Goal: Task Accomplishment & Management: Use online tool/utility

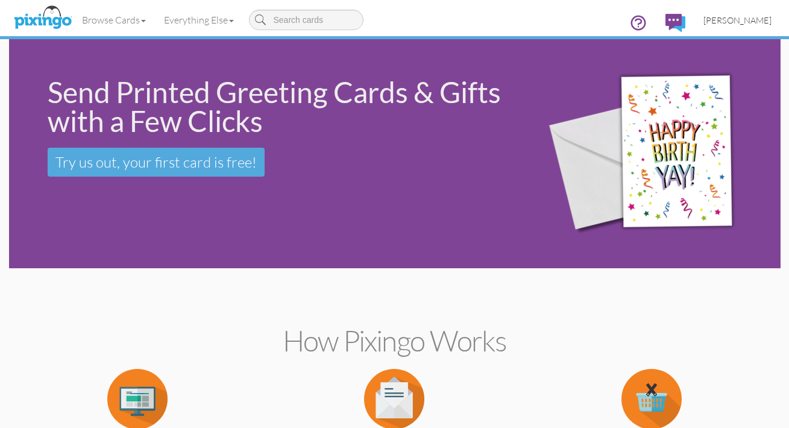
click at [722, 18] on span "[PERSON_NAME]" at bounding box center [737, 20] width 68 height 10
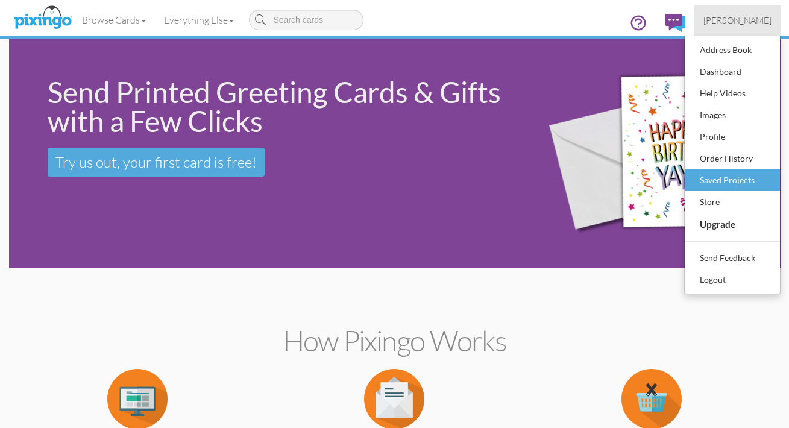
click at [713, 180] on div "Saved Projects" at bounding box center [732, 180] width 71 height 18
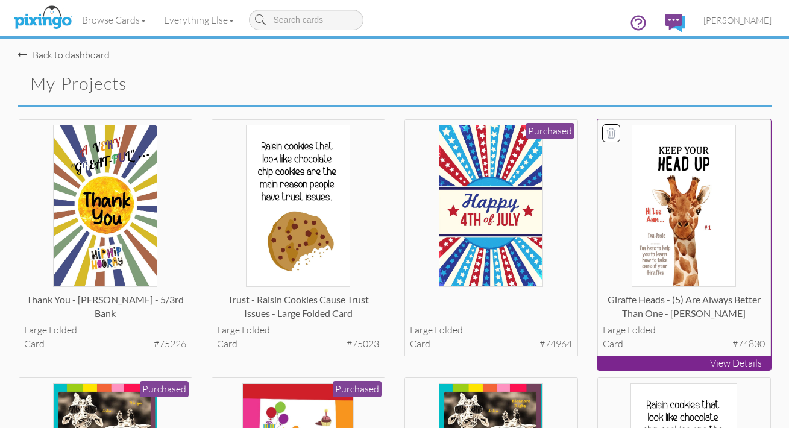
click at [659, 361] on p "View Details" at bounding box center [684, 363] width 174 height 14
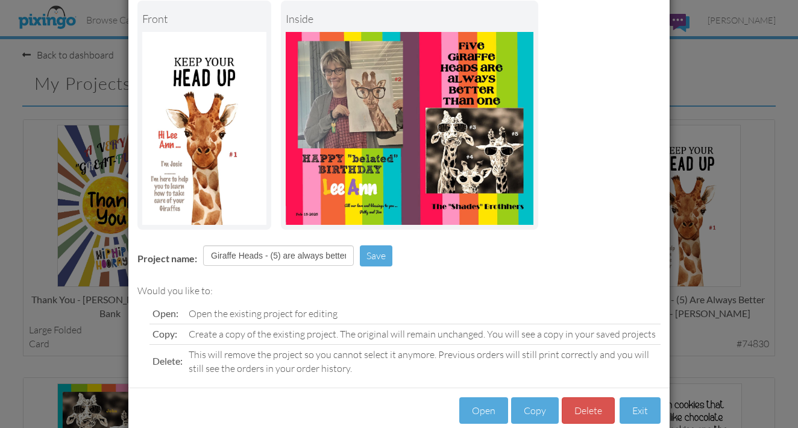
scroll to position [87, 0]
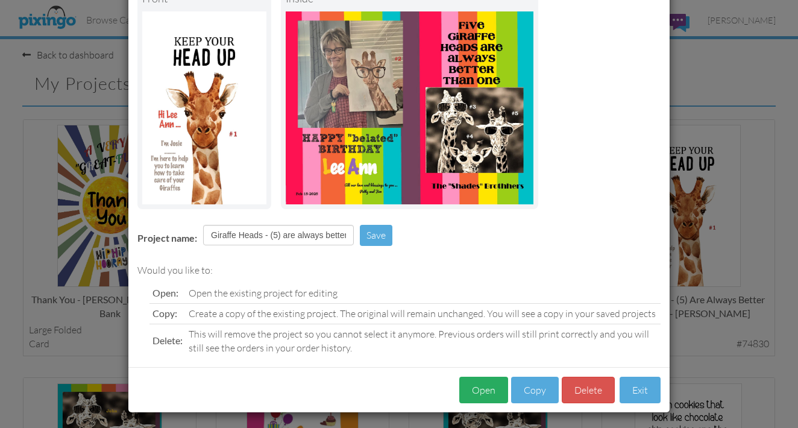
click at [486, 385] on button "Open" at bounding box center [483, 390] width 49 height 27
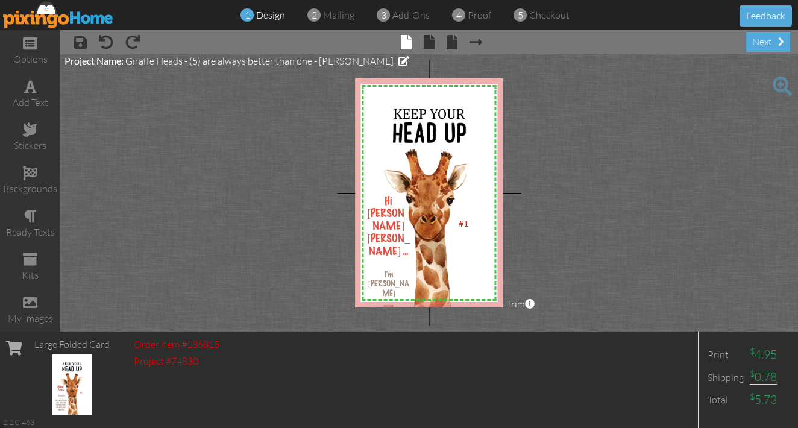
click at [781, 87] on span at bounding box center [781, 86] width 19 height 19
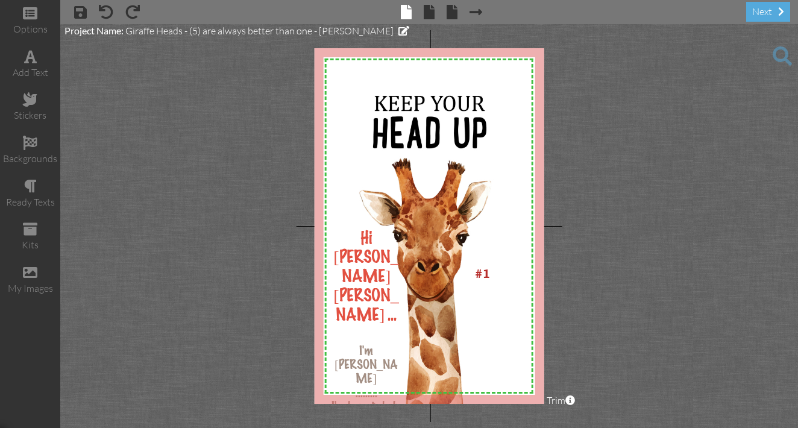
click at [650, 28] on project-studio-wrapper "X X X X X X X X X X X X X X X X X X X X X X X X X X X X X X X X X X X X X X X X…" at bounding box center [428, 226] width 737 height 404
click at [430, 14] on span at bounding box center [429, 12] width 11 height 14
click at [430, 15] on span at bounding box center [429, 12] width 11 height 14
drag, startPoint x: 488, startPoint y: 1, endPoint x: 616, endPoint y: 16, distance: 128.6
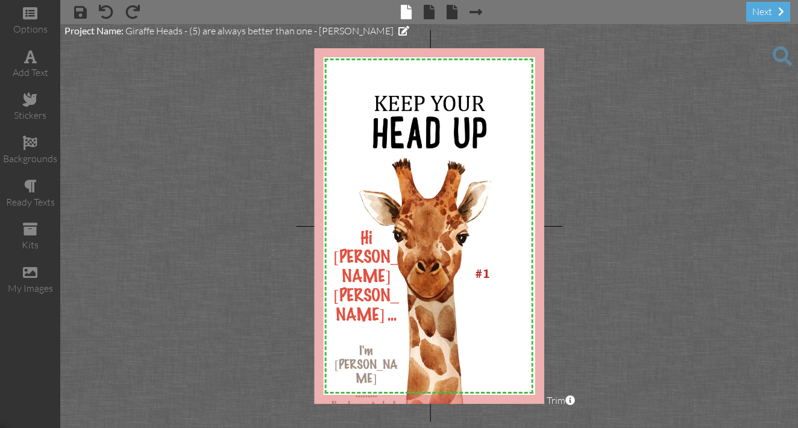
click at [613, 14] on div "× save × undo × redo × front × inside × back × Next page next" at bounding box center [428, 12] width 737 height 24
click at [428, 16] on span at bounding box center [429, 12] width 11 height 14
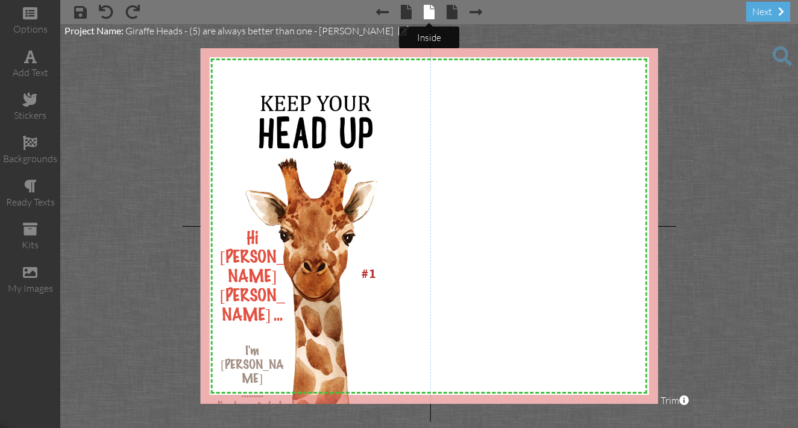
click at [425, 10] on span at bounding box center [429, 12] width 11 height 14
